Goal: Download file/media

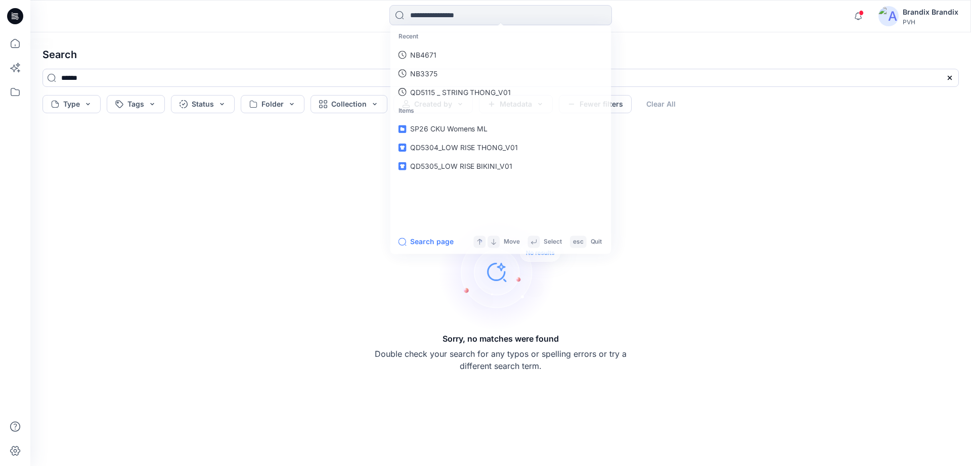
click at [32, 19] on div at bounding box center [147, 16] width 235 height 22
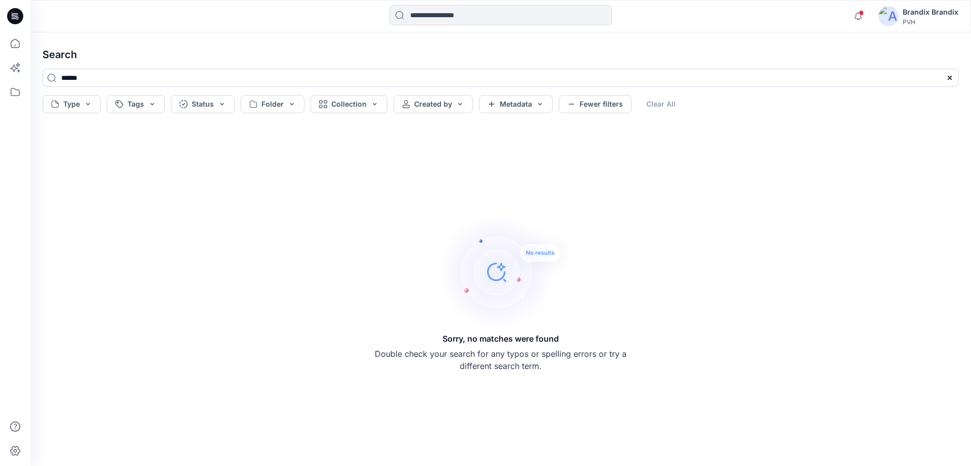
click at [7, 12] on icon at bounding box center [15, 16] width 16 height 32
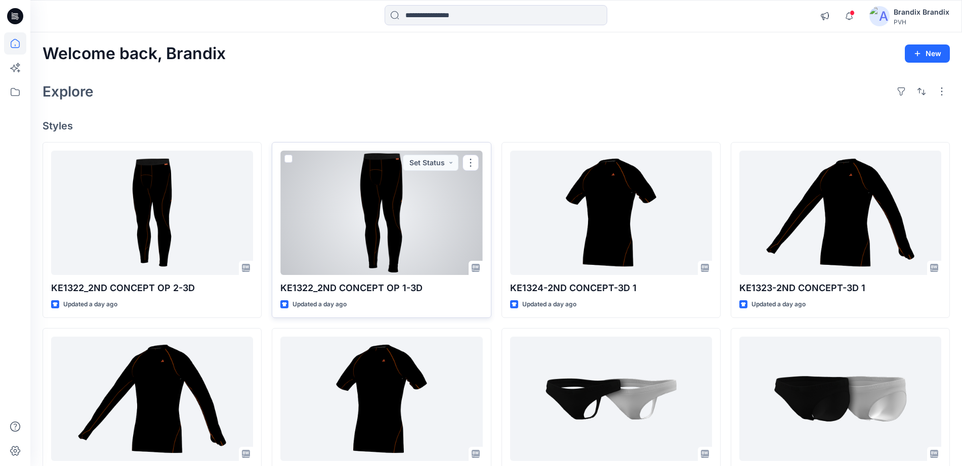
click at [394, 226] on div at bounding box center [381, 213] width 202 height 124
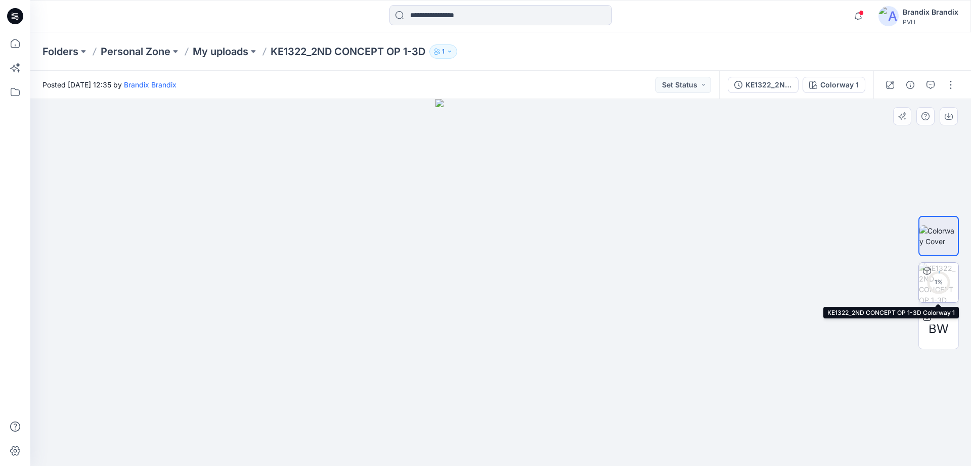
click at [938, 281] on div "1 %" at bounding box center [939, 282] width 24 height 9
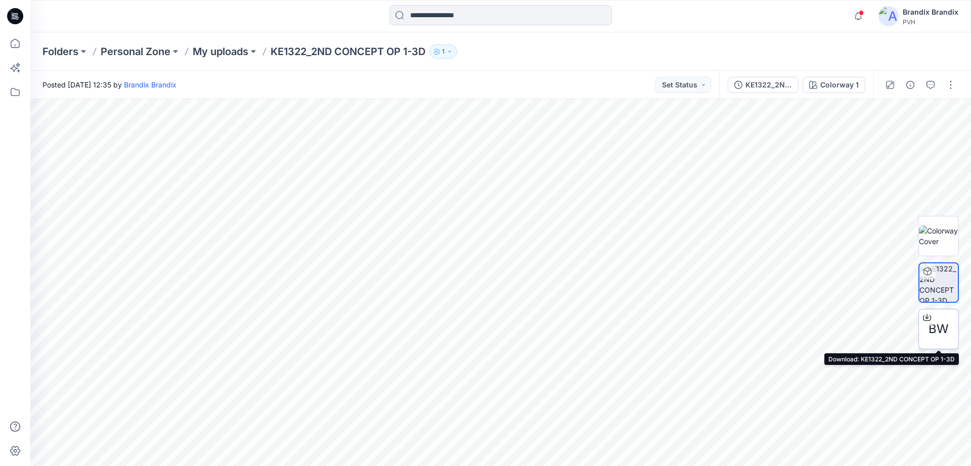
click at [929, 314] on icon at bounding box center [927, 318] width 8 height 8
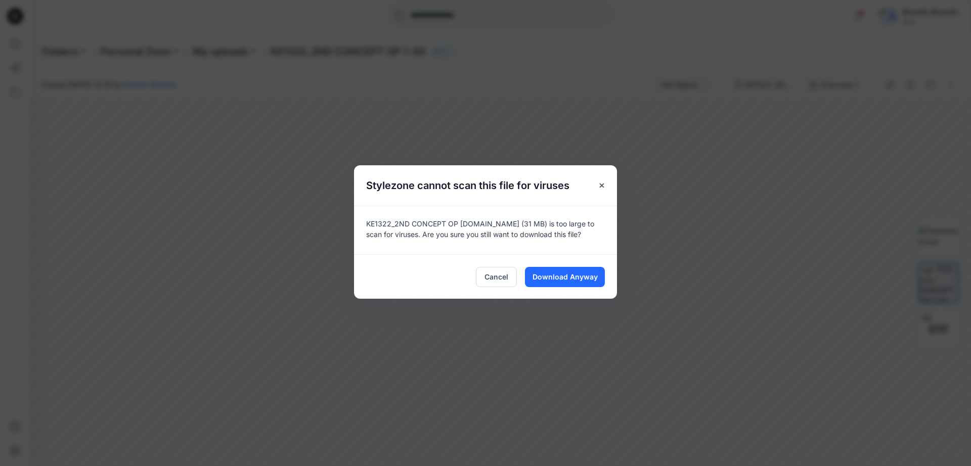
click at [581, 263] on div "Cancel Download Anyway" at bounding box center [485, 276] width 263 height 45
click at [579, 272] on span "Download Anyway" at bounding box center [565, 277] width 65 height 11
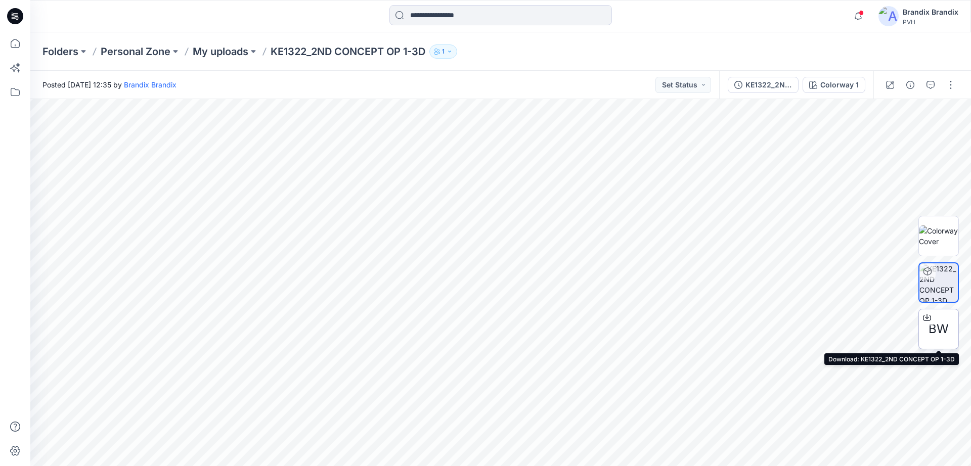
click at [929, 316] on icon at bounding box center [927, 318] width 8 height 8
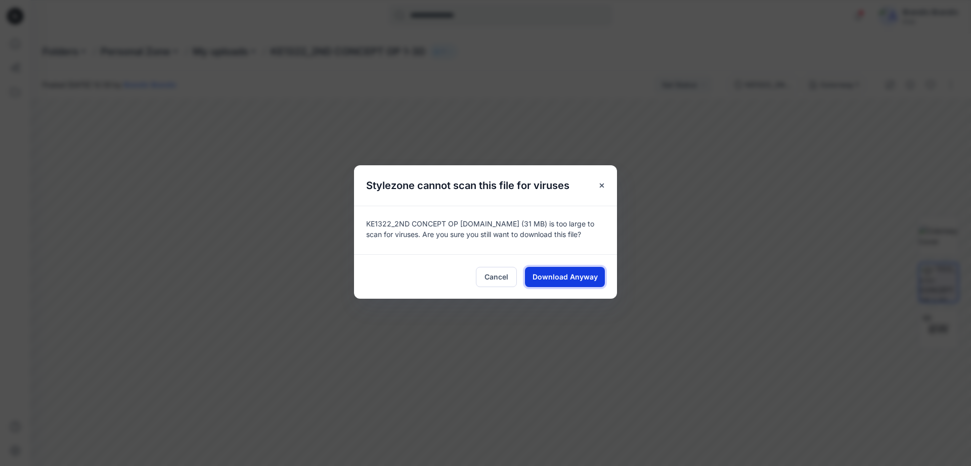
click at [582, 273] on span "Download Anyway" at bounding box center [565, 277] width 65 height 11
